Goal: Information Seeking & Learning: Learn about a topic

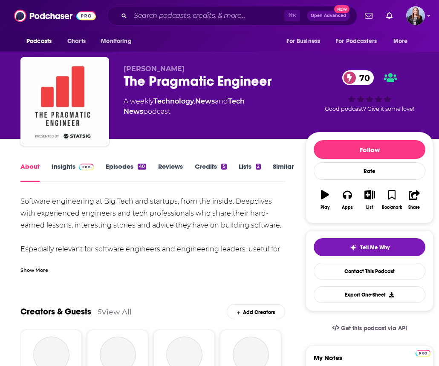
click at [128, 171] on link "Episodes 40" at bounding box center [126, 172] width 40 height 20
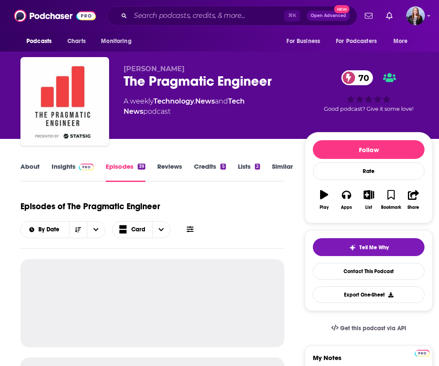
click at [67, 168] on link "Insights" at bounding box center [73, 172] width 42 height 20
